Goal: Transaction & Acquisition: Purchase product/service

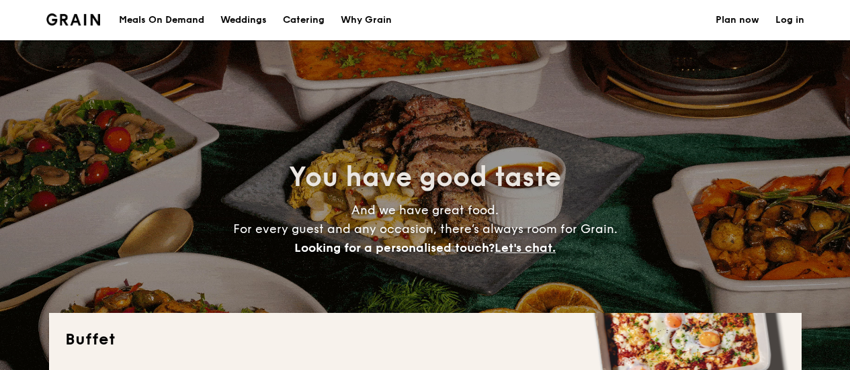
select select
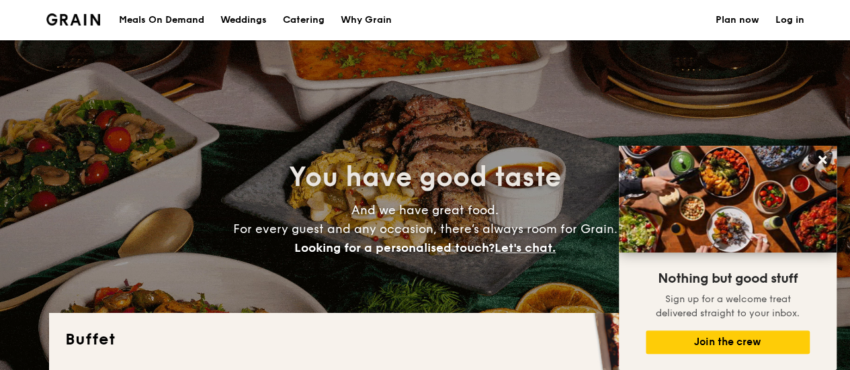
click at [315, 18] on h1 "Catering" at bounding box center [304, 20] width 42 height 40
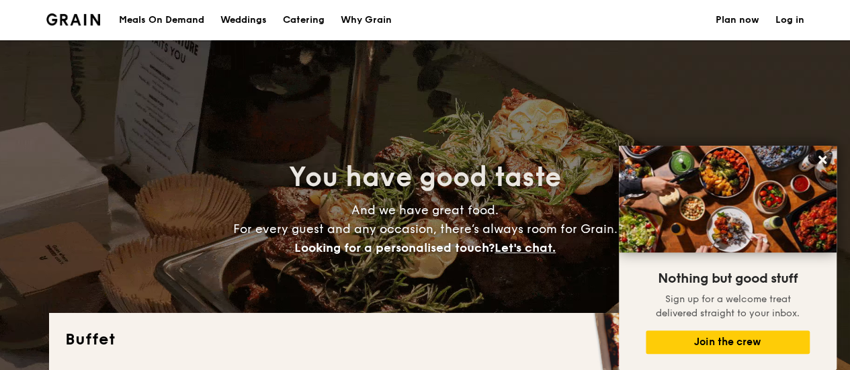
click at [197, 169] on h2 "You have good taste" at bounding box center [425, 177] width 602 height 36
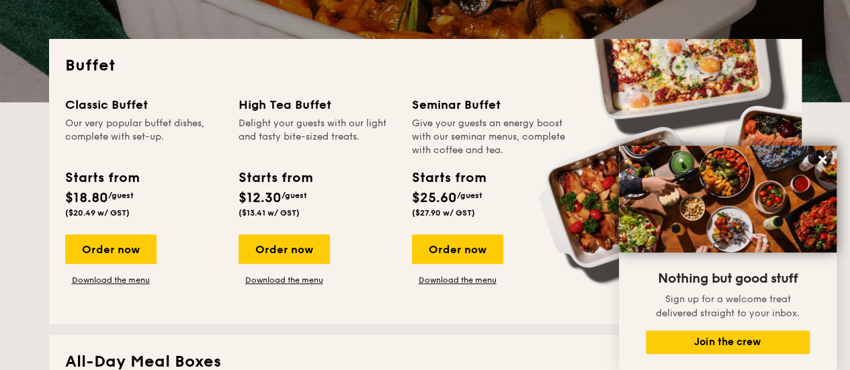
scroll to position [269, 0]
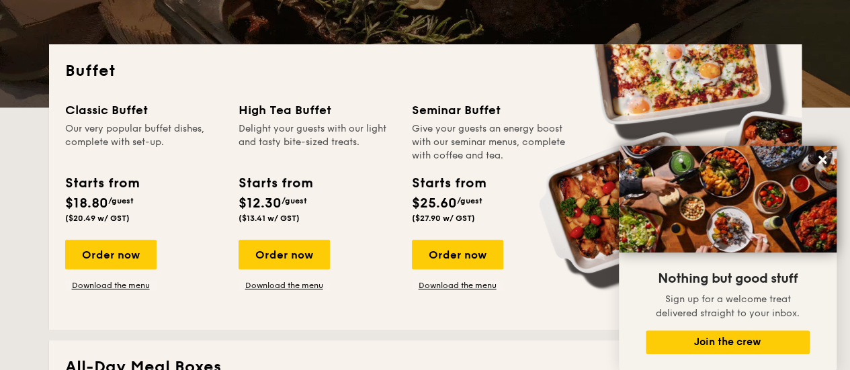
click at [75, 128] on div "Our very popular buffet dishes, complete with set-up." at bounding box center [143, 142] width 157 height 40
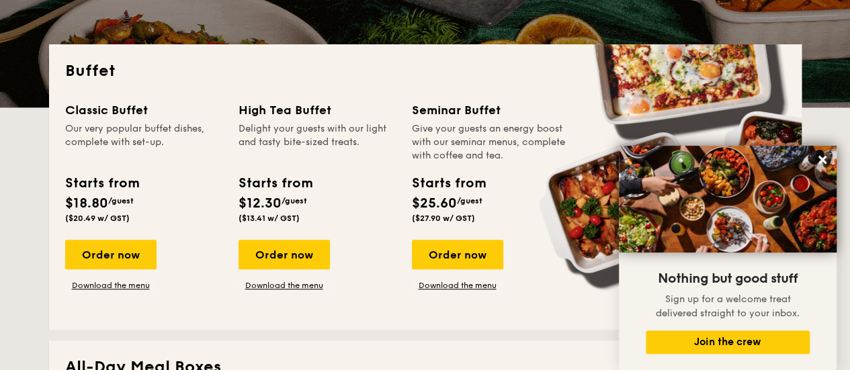
click at [77, 121] on div "Classic Buffet Our very popular buffet dishes, complete with set-up." at bounding box center [143, 132] width 157 height 62
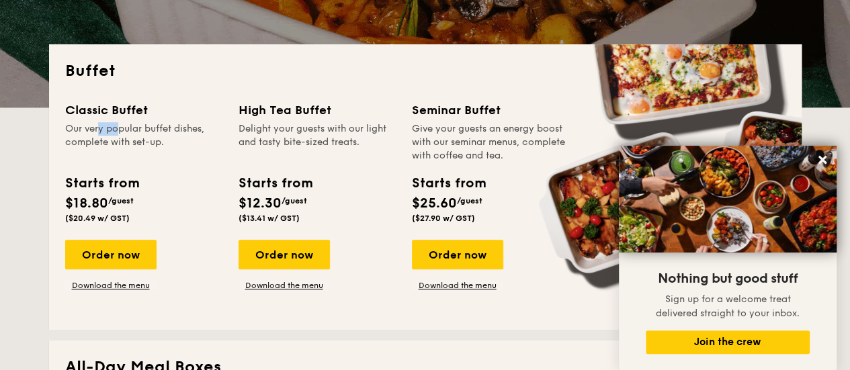
click at [77, 120] on div "Classic Buffet Our very popular buffet dishes, complete with set-up." at bounding box center [143, 132] width 157 height 62
click at [78, 111] on div "Classic Buffet" at bounding box center [143, 110] width 157 height 19
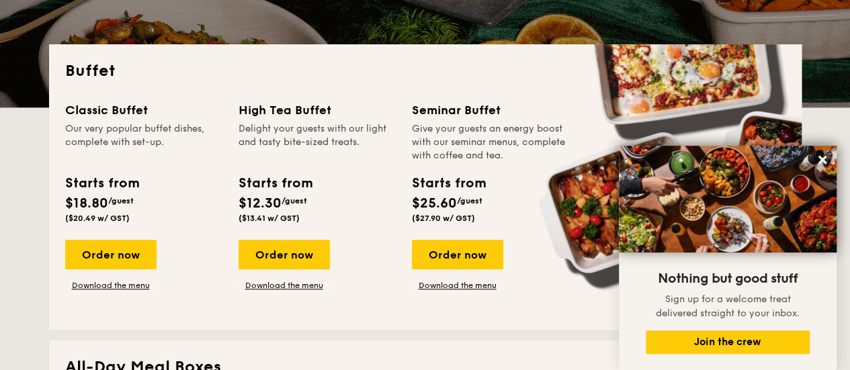
click at [78, 111] on div "Classic Buffet" at bounding box center [143, 110] width 157 height 19
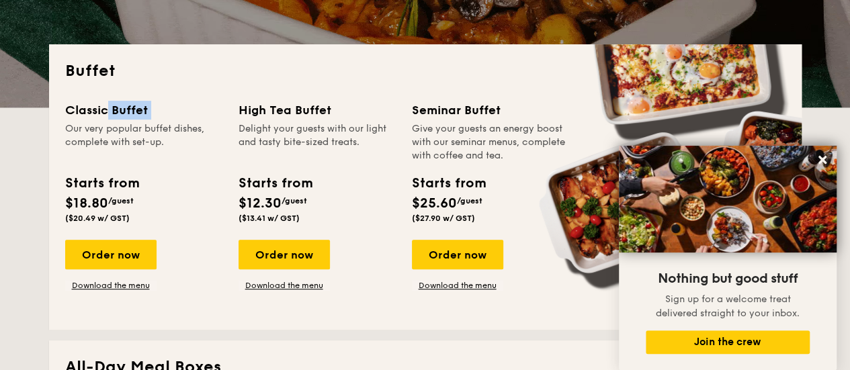
click at [78, 111] on div "Classic Buffet" at bounding box center [143, 110] width 157 height 19
click at [73, 135] on div "Our very popular buffet dishes, complete with set-up." at bounding box center [143, 142] width 157 height 40
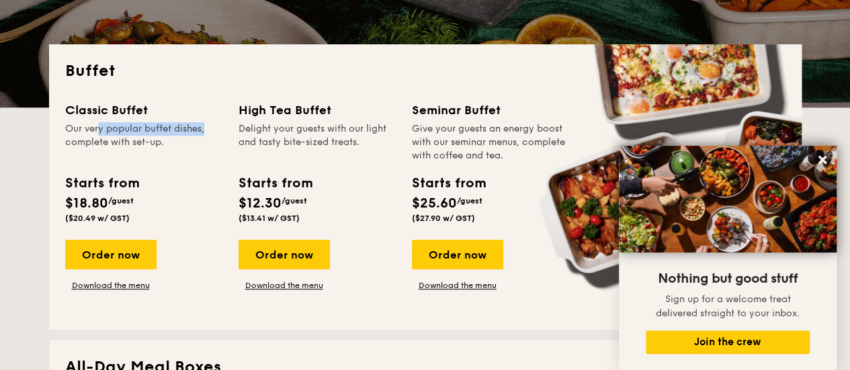
drag, startPoint x: 66, startPoint y: 126, endPoint x: 175, endPoint y: 134, distance: 109.9
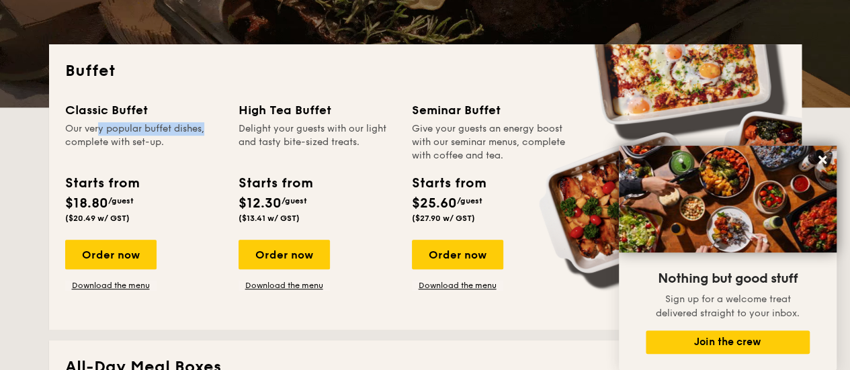
click at [175, 134] on div "Our very popular buffet dishes, complete with set-up." at bounding box center [143, 142] width 157 height 40
click at [157, 134] on div "Our very popular buffet dishes, complete with set-up." at bounding box center [143, 142] width 157 height 40
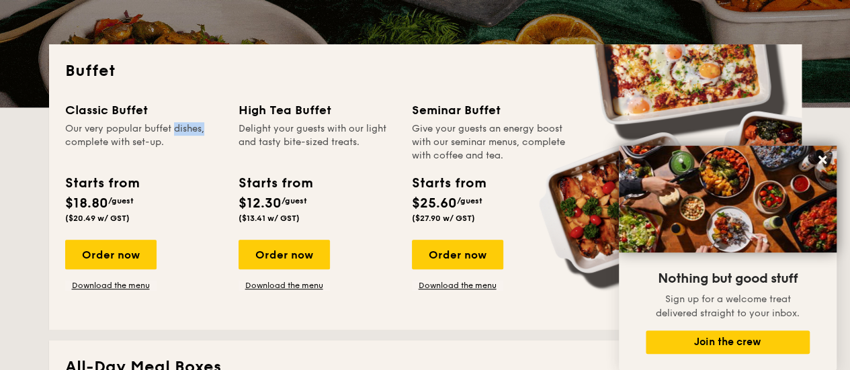
click at [157, 134] on div "Our very popular buffet dishes, complete with set-up." at bounding box center [143, 142] width 157 height 40
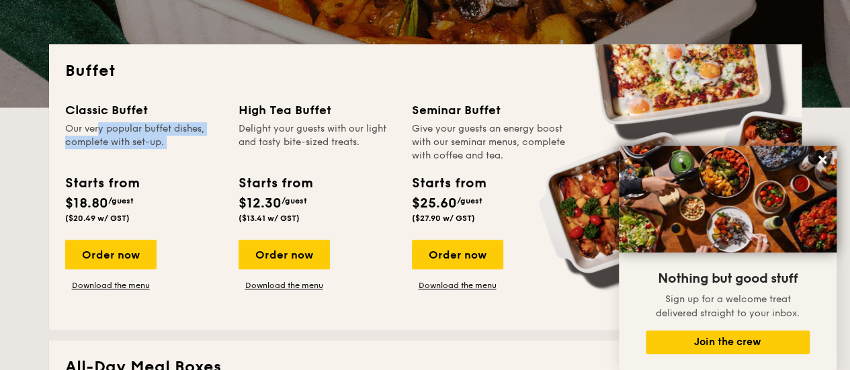
click at [121, 133] on div "Our very popular buffet dishes, complete with set-up." at bounding box center [143, 142] width 157 height 40
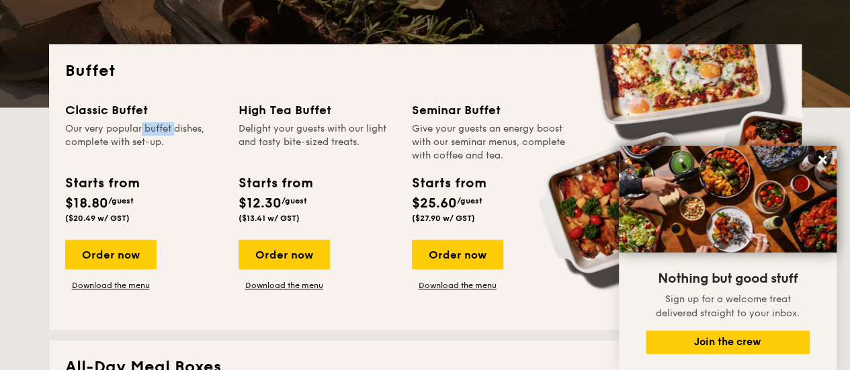
click at [121, 133] on div "Our very popular buffet dishes, complete with set-up." at bounding box center [143, 142] width 157 height 40
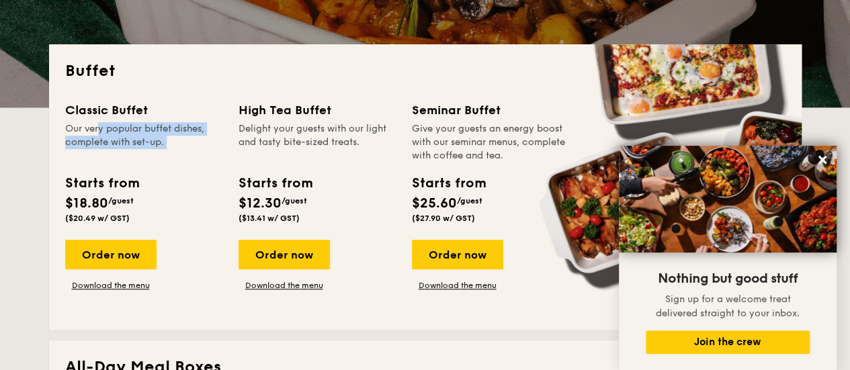
click at [121, 133] on div "Our very popular buffet dishes, complete with set-up." at bounding box center [143, 142] width 157 height 40
click at [91, 112] on div "Classic Buffet" at bounding box center [143, 110] width 157 height 19
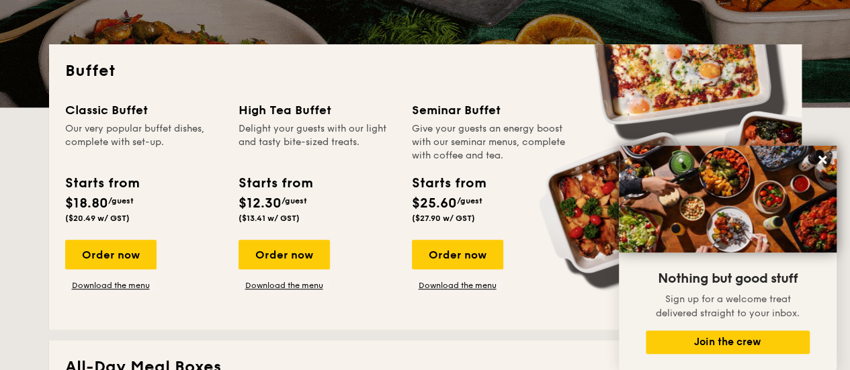
click at [91, 112] on div "Classic Buffet" at bounding box center [143, 110] width 157 height 19
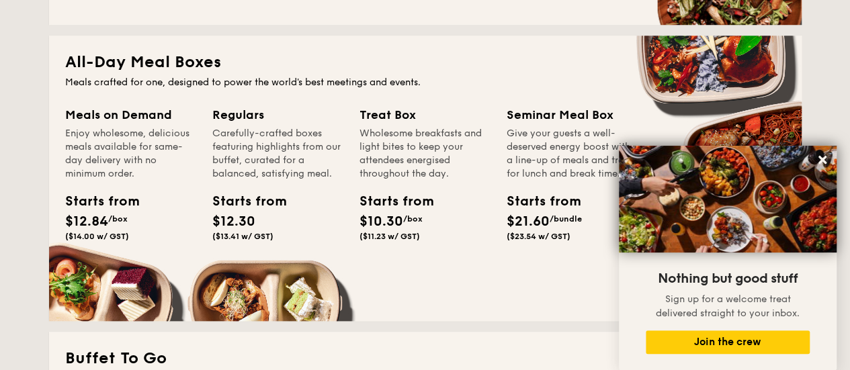
scroll to position [605, 0]
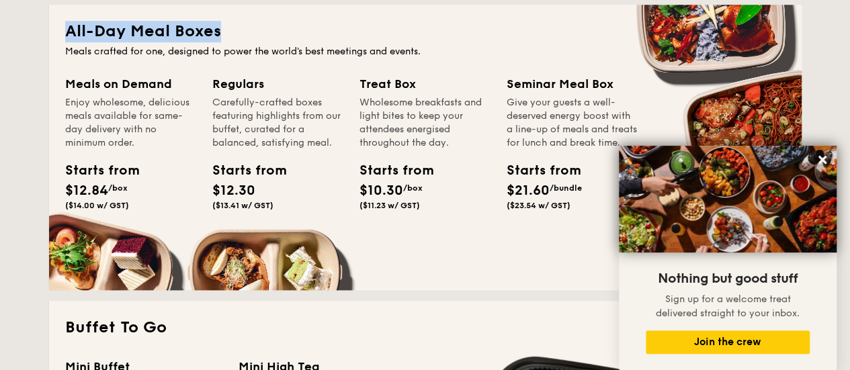
drag, startPoint x: 55, startPoint y: 31, endPoint x: 265, endPoint y: 40, distance: 209.9
click at [262, 39] on div "All-Day Meal Boxes Meals crafted for one, designed to power the world's best me…" at bounding box center [425, 148] width 753 height 286
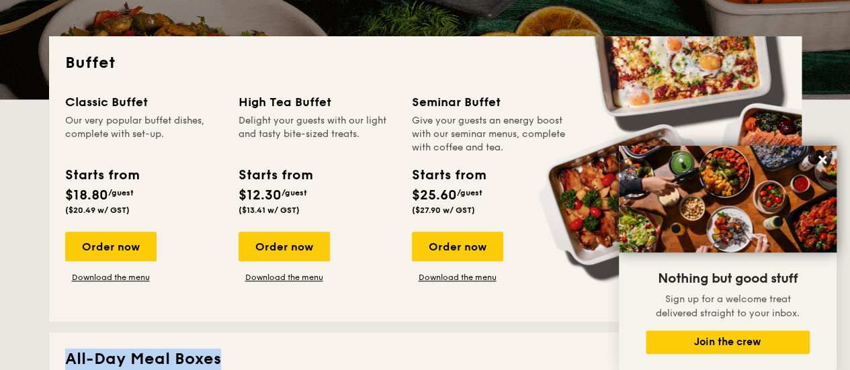
scroll to position [202, 0]
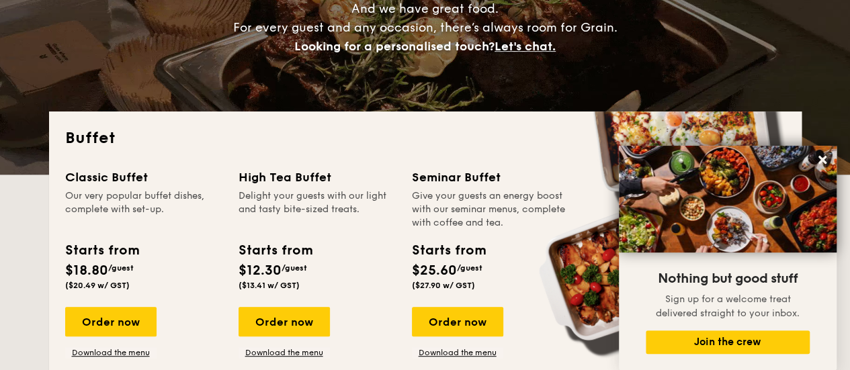
click at [93, 176] on div "Classic Buffet" at bounding box center [143, 177] width 157 height 19
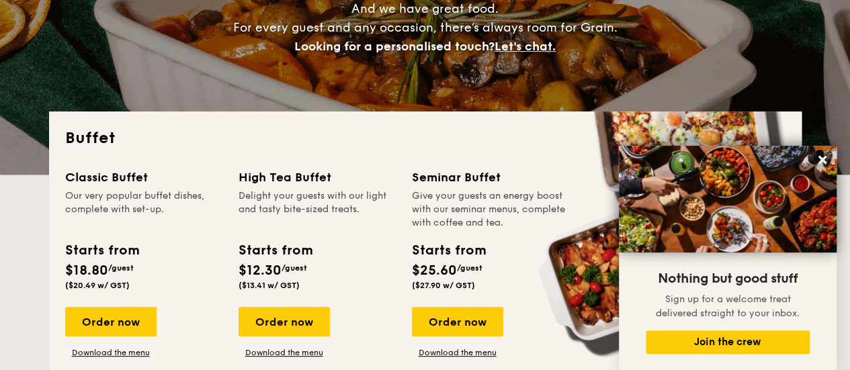
click at [93, 176] on div "Classic Buffet" at bounding box center [143, 177] width 157 height 19
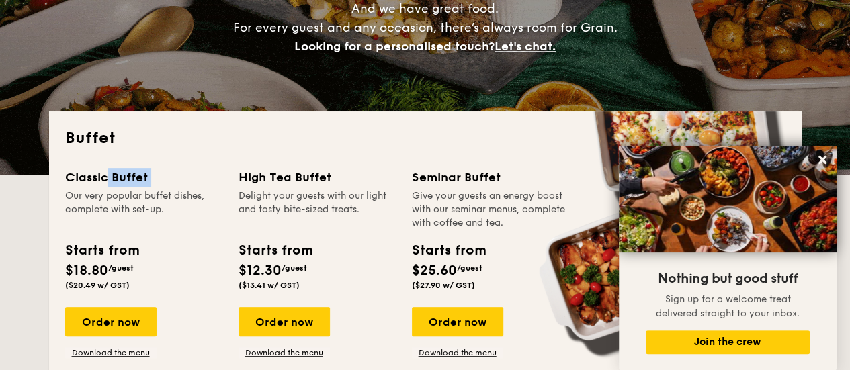
click at [93, 176] on div "Classic Buffet" at bounding box center [143, 177] width 157 height 19
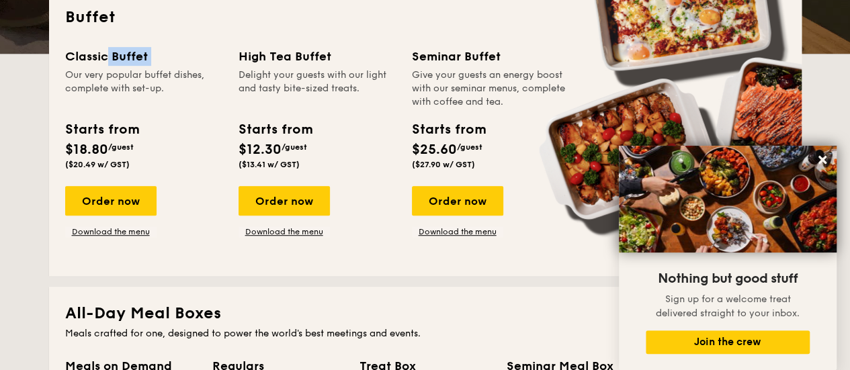
scroll to position [336, 0]
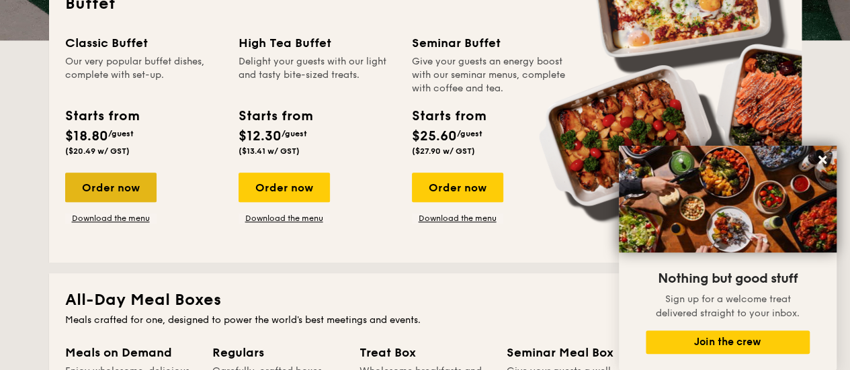
click at [124, 188] on div "Order now" at bounding box center [110, 188] width 91 height 30
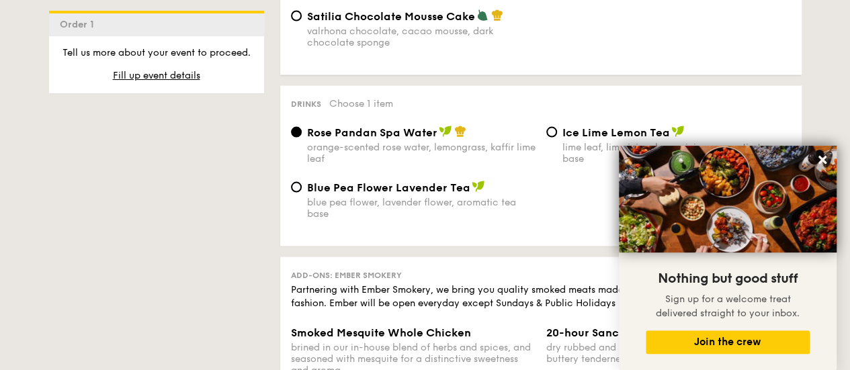
scroll to position [1344, 0]
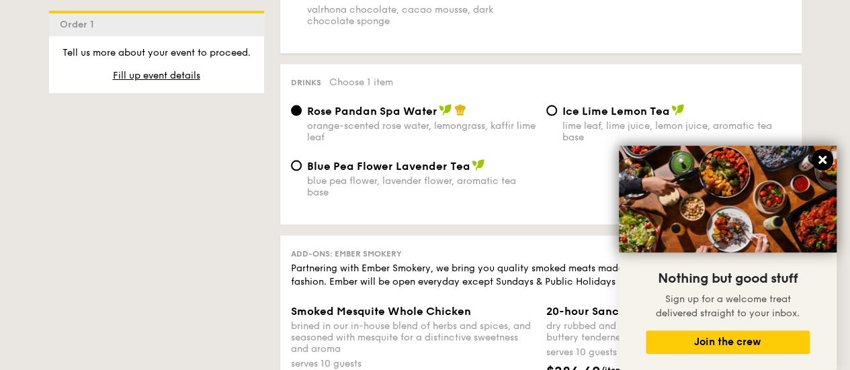
click at [824, 154] on button at bounding box center [823, 160] width 22 height 22
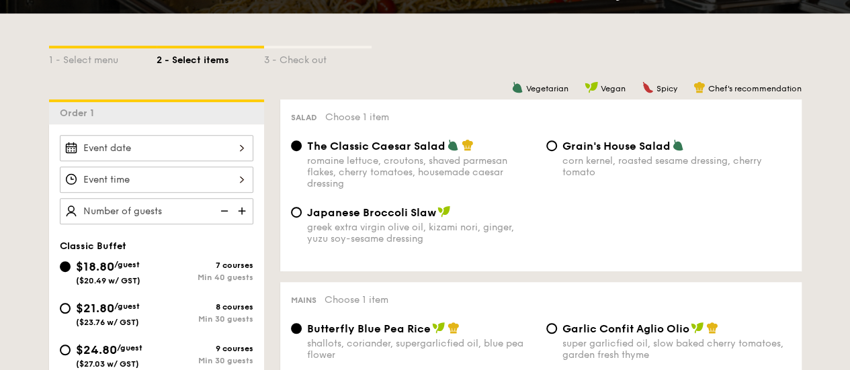
scroll to position [269, 0]
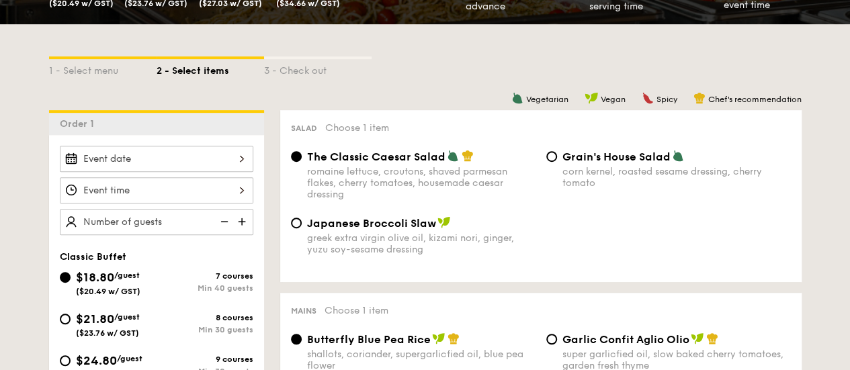
click at [239, 216] on img at bounding box center [243, 222] width 20 height 26
click at [225, 218] on img at bounding box center [223, 222] width 20 height 26
click at [239, 217] on img at bounding box center [243, 222] width 20 height 26
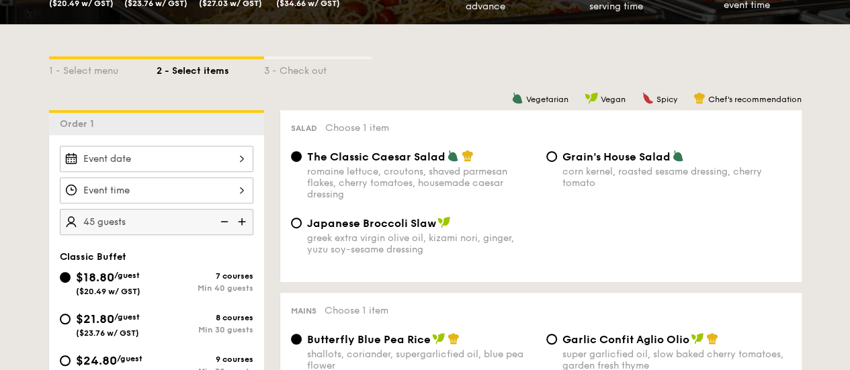
type input "50 guests"
click at [241, 179] on div at bounding box center [157, 190] width 194 height 26
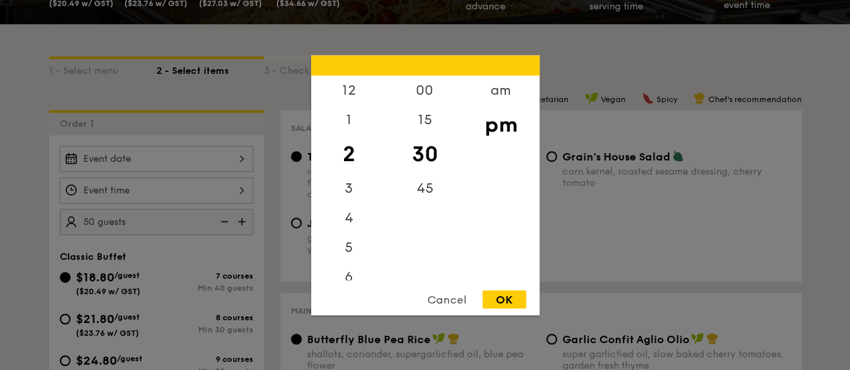
click at [243, 165] on div at bounding box center [425, 185] width 850 height 370
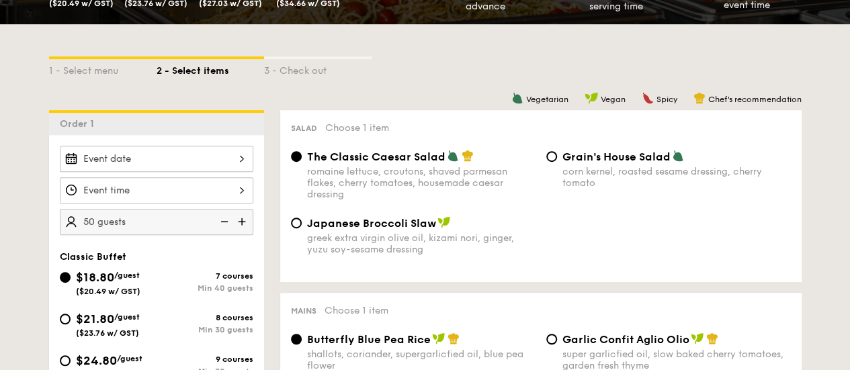
click at [242, 161] on div at bounding box center [425, 185] width 850 height 370
click at [233, 163] on div at bounding box center [157, 159] width 194 height 26
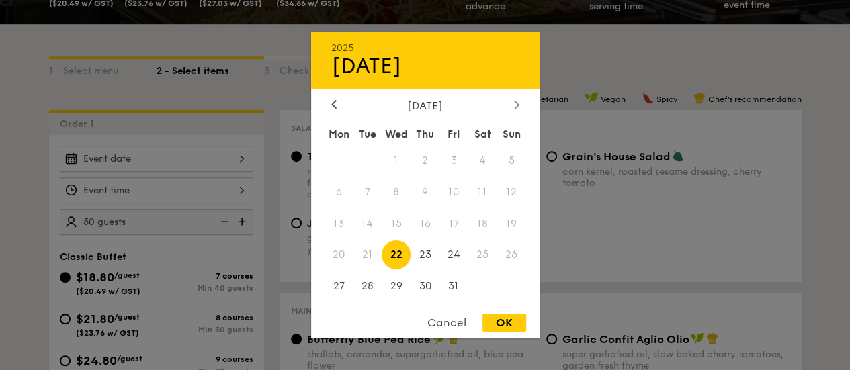
click at [515, 99] on div at bounding box center [517, 105] width 12 height 13
click at [331, 101] on icon at bounding box center [333, 104] width 5 height 9
click at [459, 329] on div "Cancel" at bounding box center [447, 323] width 66 height 18
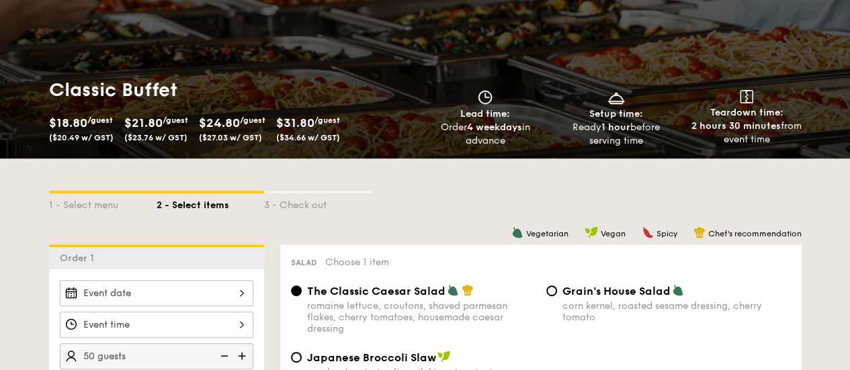
scroll to position [67, 0]
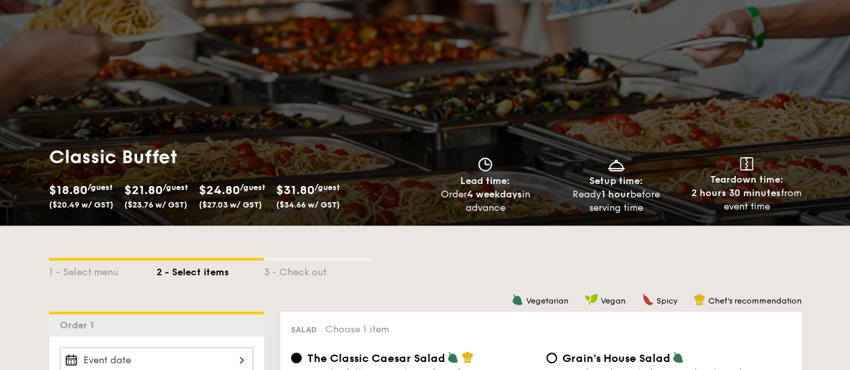
drag, startPoint x: 436, startPoint y: 197, endPoint x: 510, endPoint y: 214, distance: 75.3
click at [511, 214] on div "Order 4 weekdays in advance" at bounding box center [485, 201] width 120 height 27
click at [502, 210] on div "Order 4 weekdays in advance" at bounding box center [485, 201] width 120 height 27
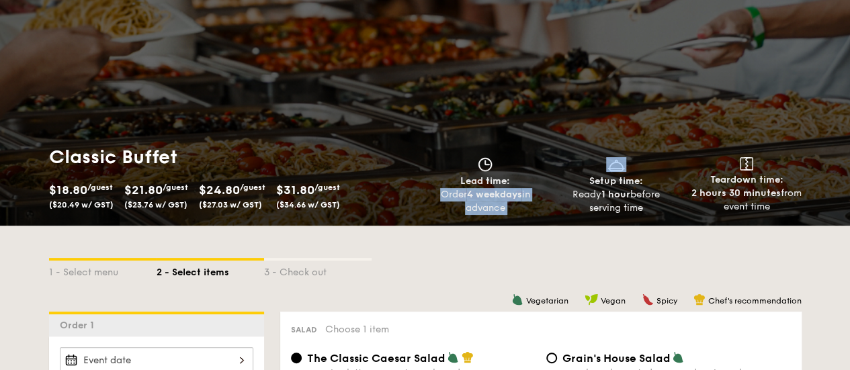
click at [488, 198] on strong "4 weekdays" at bounding box center [493, 194] width 55 height 11
click at [473, 206] on div "Order 4 weekdays in advance" at bounding box center [485, 201] width 120 height 27
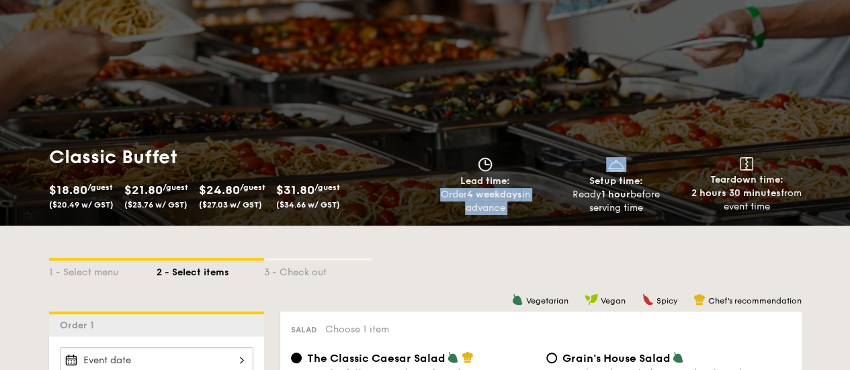
click at [473, 206] on div "Order 4 weekdays in advance" at bounding box center [485, 201] width 120 height 27
click at [480, 205] on div "Order 4 weekdays in advance" at bounding box center [485, 201] width 120 height 27
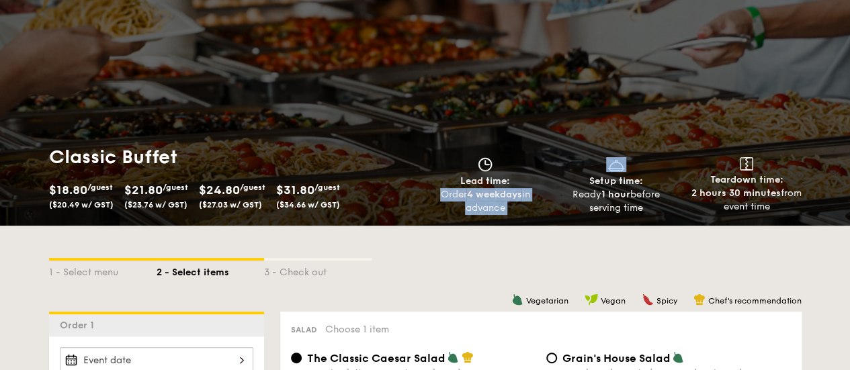
click at [480, 205] on div "Order 4 weekdays in advance" at bounding box center [485, 201] width 120 height 27
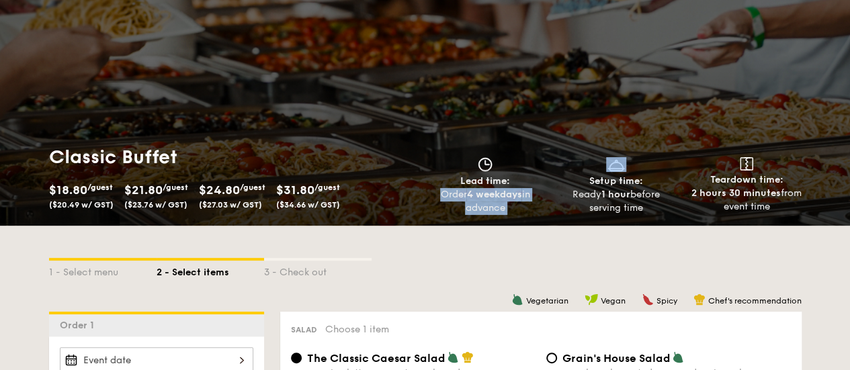
click at [480, 205] on div "Order 4 weekdays in advance" at bounding box center [485, 201] width 120 height 27
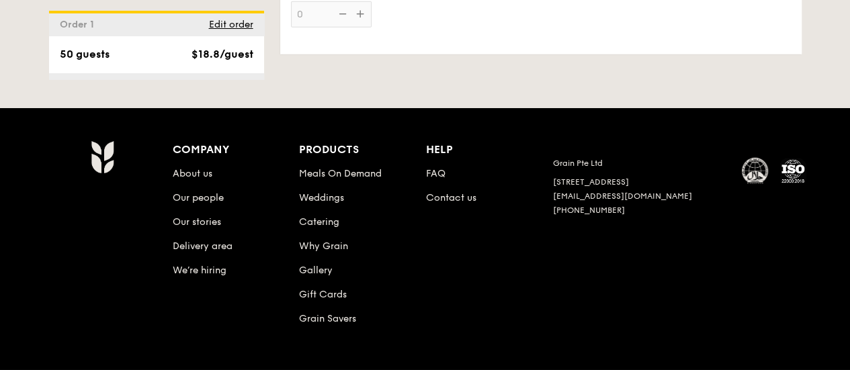
scroll to position [1963, 0]
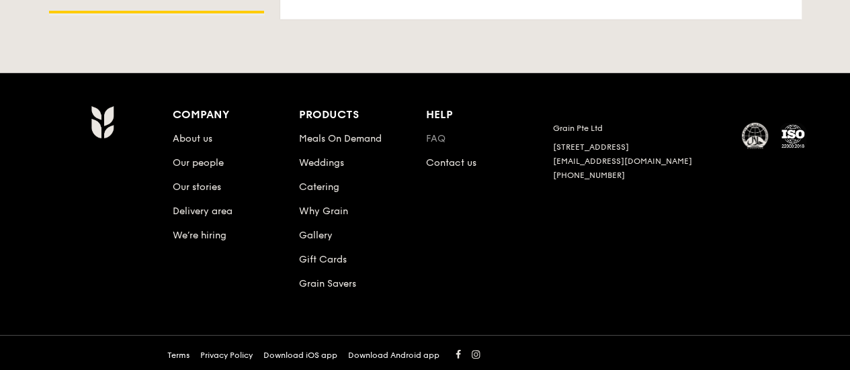
click at [436, 137] on link "FAQ" at bounding box center [435, 138] width 19 height 11
